Goal: Communication & Community: Connect with others

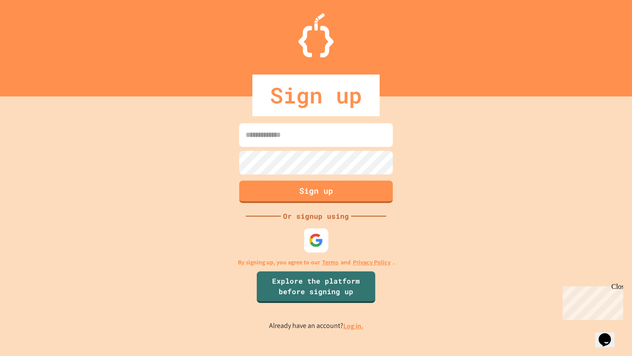
click at [317, 241] on img at bounding box center [316, 240] width 14 height 14
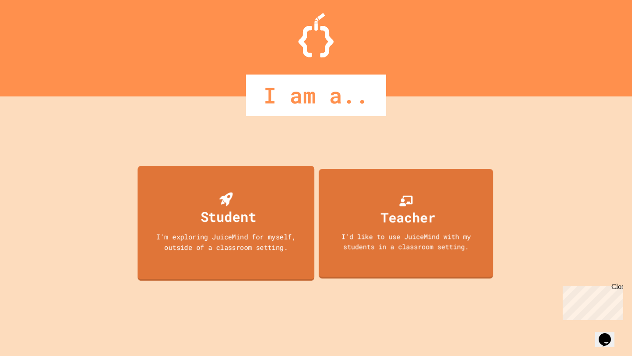
click at [167, 220] on div "Student I'm exploring JuiceMind for myself, outside of a classroom setting." at bounding box center [226, 223] width 177 height 115
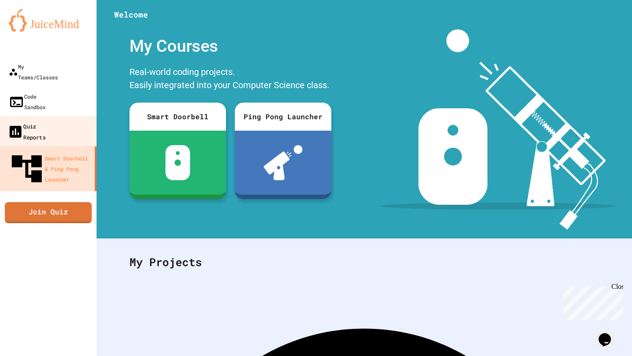
click at [41, 121] on div "Quiz Reports" at bounding box center [26, 131] width 38 height 21
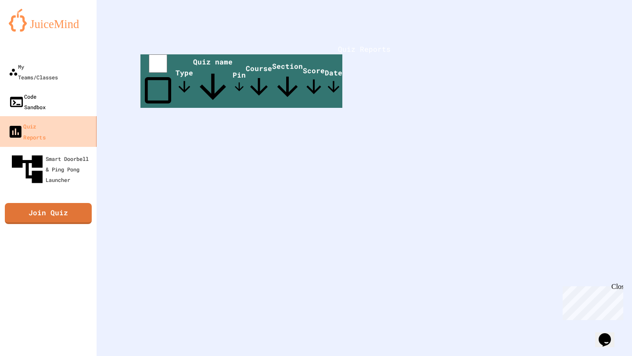
click at [46, 91] on div "Code Sandbox" at bounding box center [27, 101] width 37 height 21
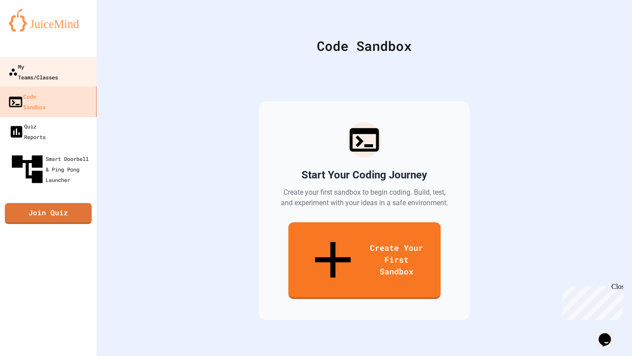
click at [52, 70] on div "My Teams/Classes" at bounding box center [33, 71] width 50 height 21
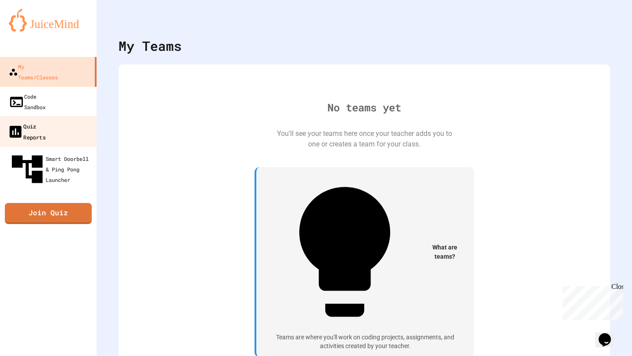
click at [54, 116] on link "Quiz Reports" at bounding box center [49, 131] width 100 height 31
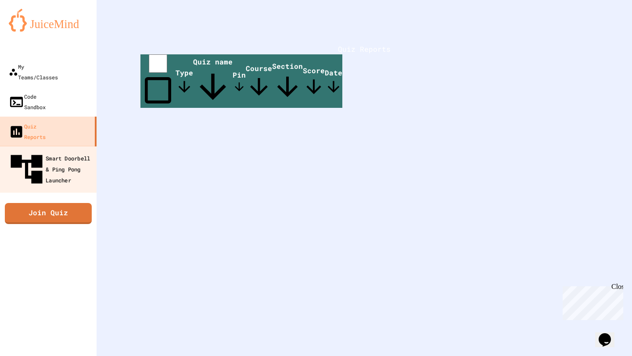
click at [54, 150] on div "Smart Doorbell & Ping Pong Launcher" at bounding box center [50, 169] width 87 height 38
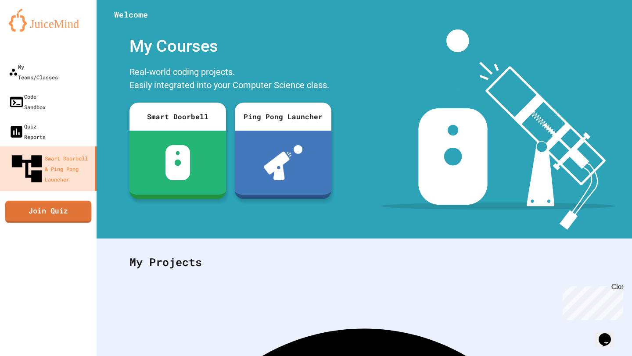
click at [56, 200] on link "Join Quiz" at bounding box center [48, 211] width 86 height 22
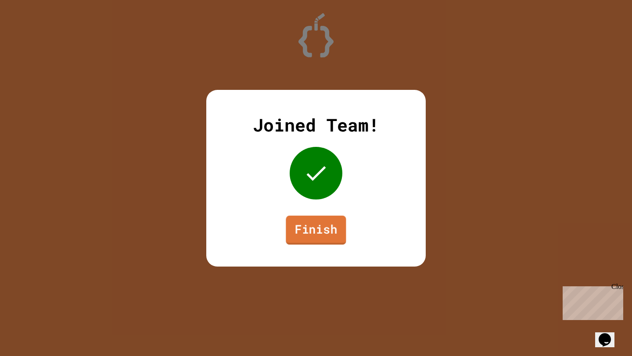
click at [308, 229] on link "Finish" at bounding box center [316, 229] width 60 height 29
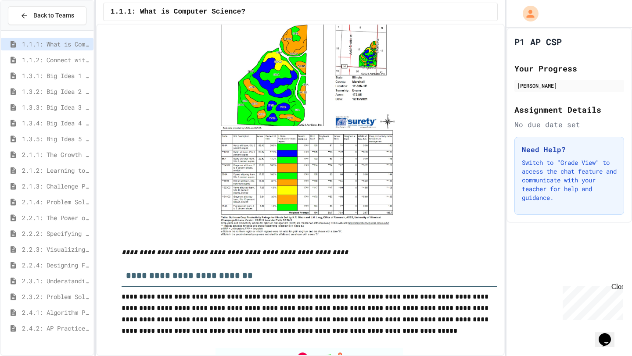
scroll to position [2017, 0]
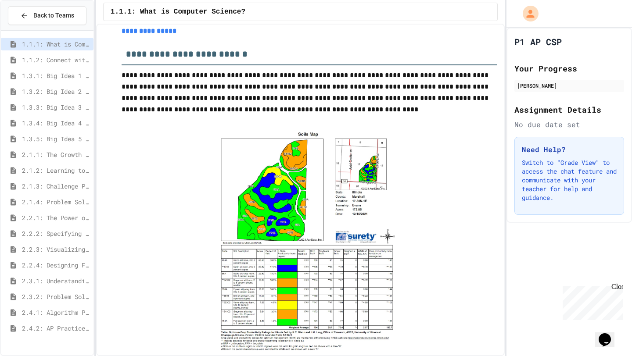
drag, startPoint x: 235, startPoint y: 148, endPoint x: 246, endPoint y: 161, distance: 17.1
click at [245, 161] on img at bounding box center [308, 239] width 187 height 224
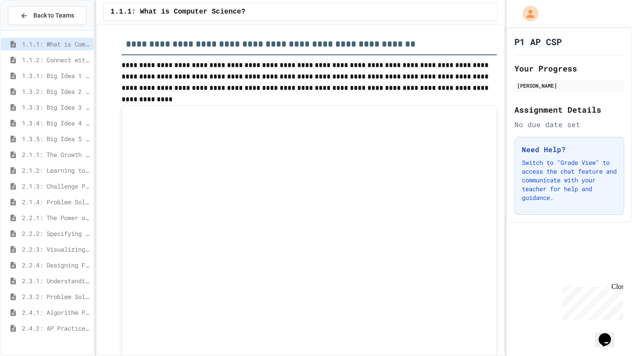
scroll to position [3264, 0]
